Goal: Navigation & Orientation: Find specific page/section

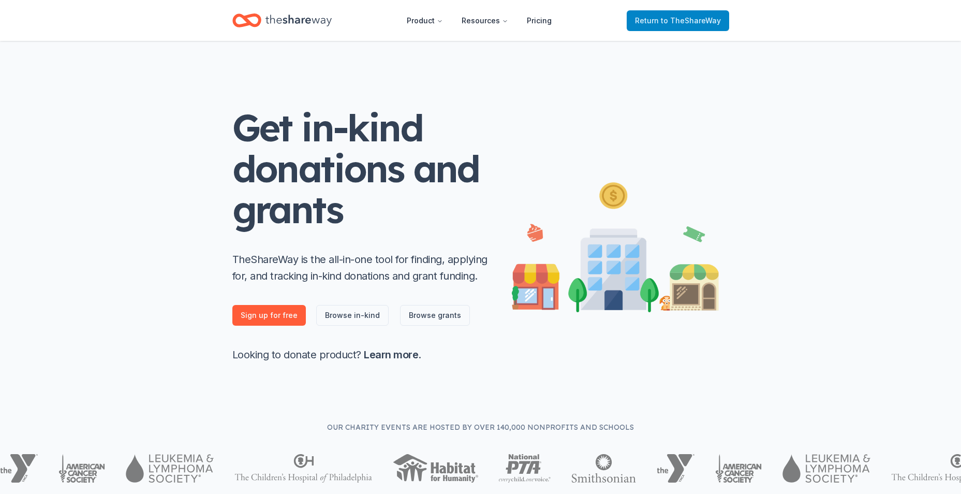
click at [654, 20] on span "Return to TheShareWay" at bounding box center [678, 20] width 86 height 12
click at [677, 20] on span "to TheShareWay" at bounding box center [691, 20] width 60 height 9
click at [268, 19] on icon "Home" at bounding box center [298, 20] width 66 height 21
click at [647, 26] on span "Return to TheShareWay" at bounding box center [678, 20] width 86 height 12
click at [414, 310] on link "Browse grants" at bounding box center [435, 315] width 70 height 21
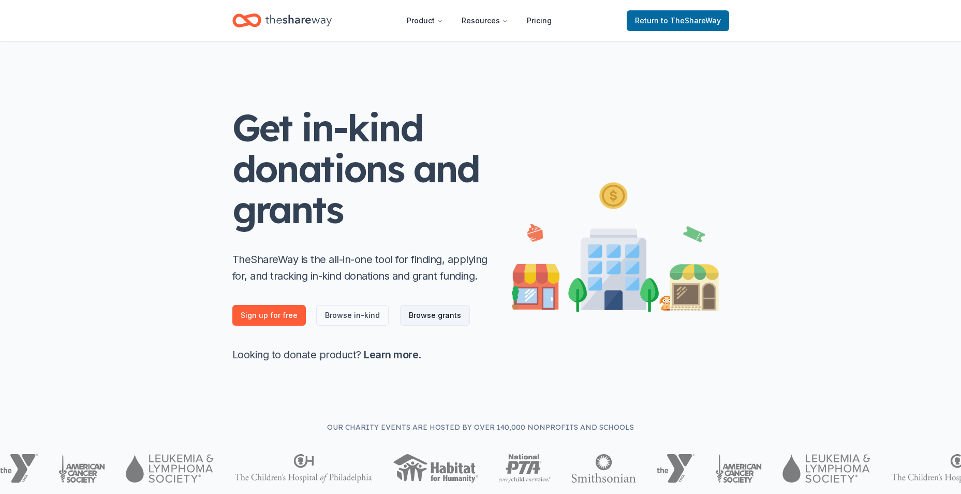
click at [421, 316] on link "Browse grants" at bounding box center [435, 315] width 70 height 21
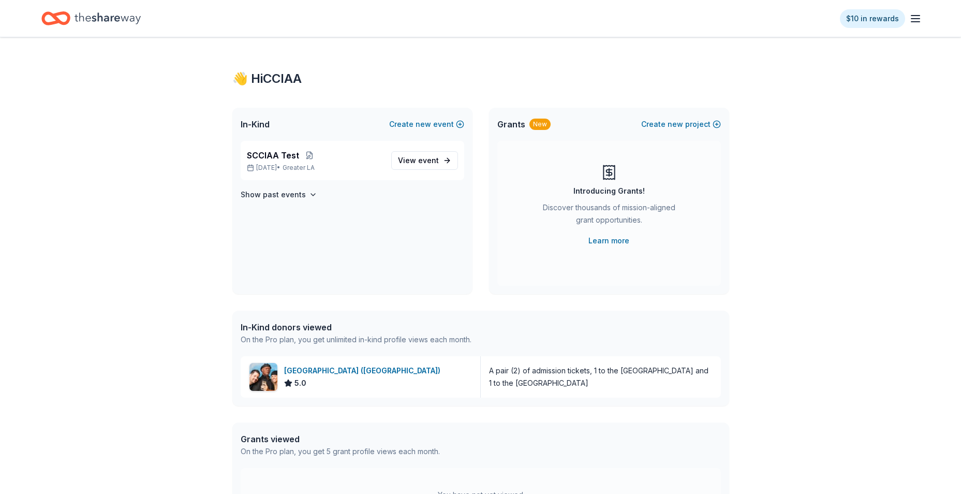
click at [920, 19] on icon "button" at bounding box center [915, 18] width 12 height 12
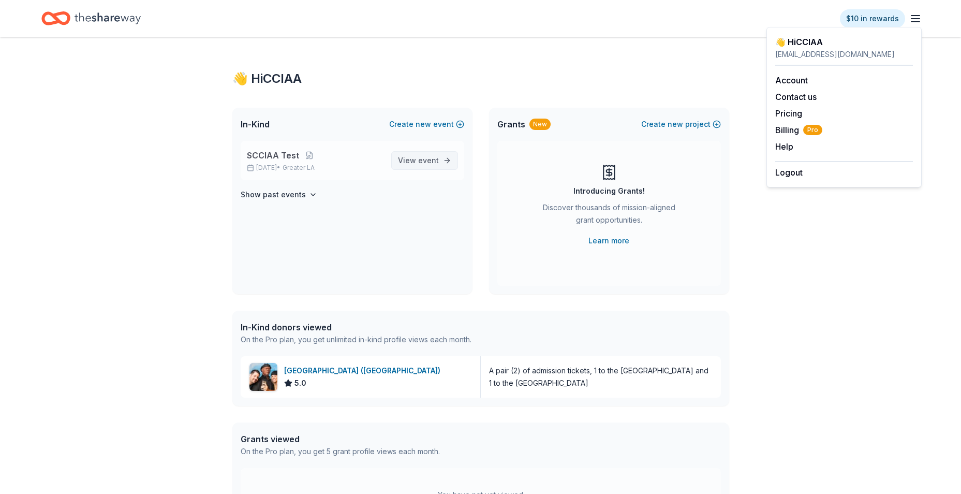
click at [409, 165] on span "View event" at bounding box center [418, 160] width 41 height 12
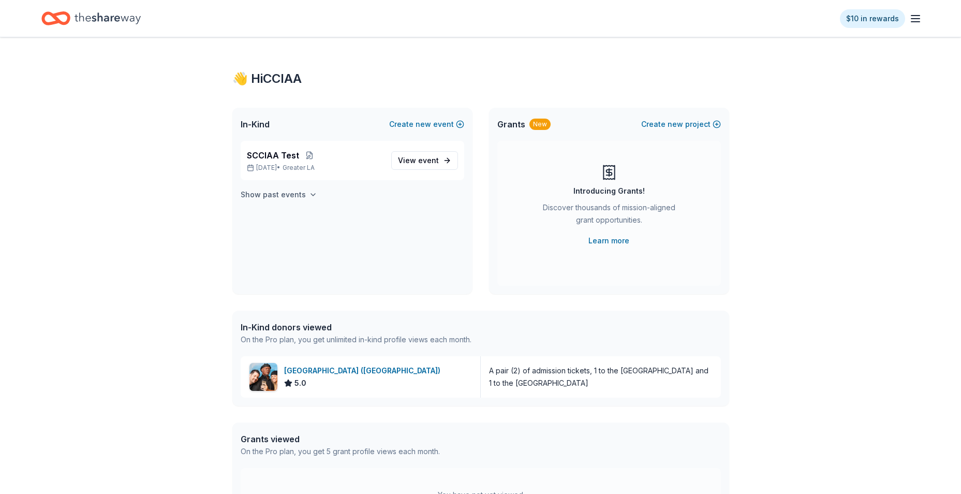
click at [283, 197] on h4 "Show past events" at bounding box center [273, 194] width 65 height 12
click at [408, 229] on span "View event" at bounding box center [418, 224] width 41 height 12
click at [428, 121] on span "new" at bounding box center [423, 124] width 16 height 12
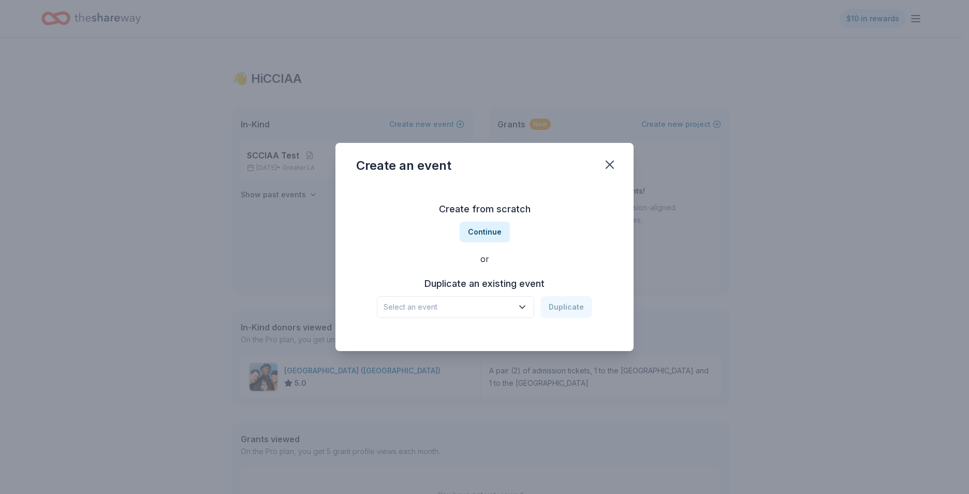
click at [526, 307] on icon "button" at bounding box center [522, 307] width 10 height 10
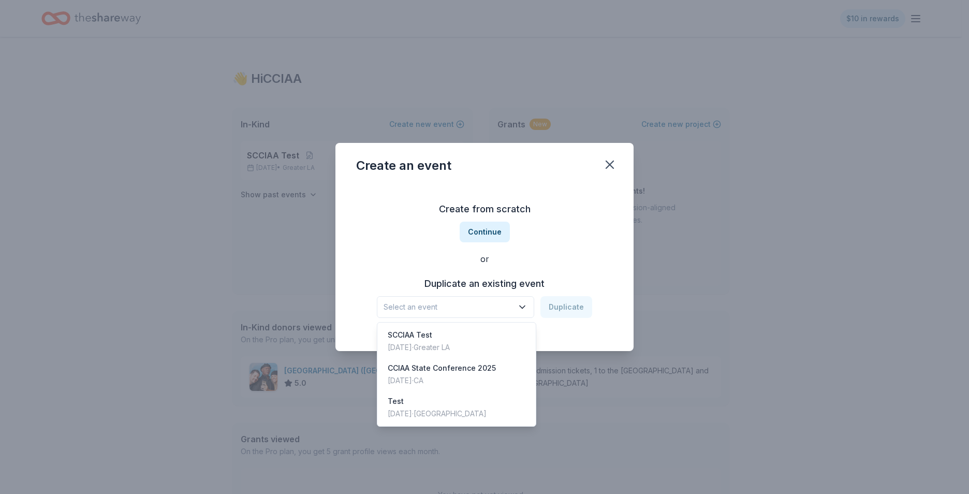
click at [135, 187] on div "Create an event Create from scratch Continue or Duplicate an existing event Sel…" at bounding box center [484, 247] width 969 height 494
